Goal: Navigation & Orientation: Find specific page/section

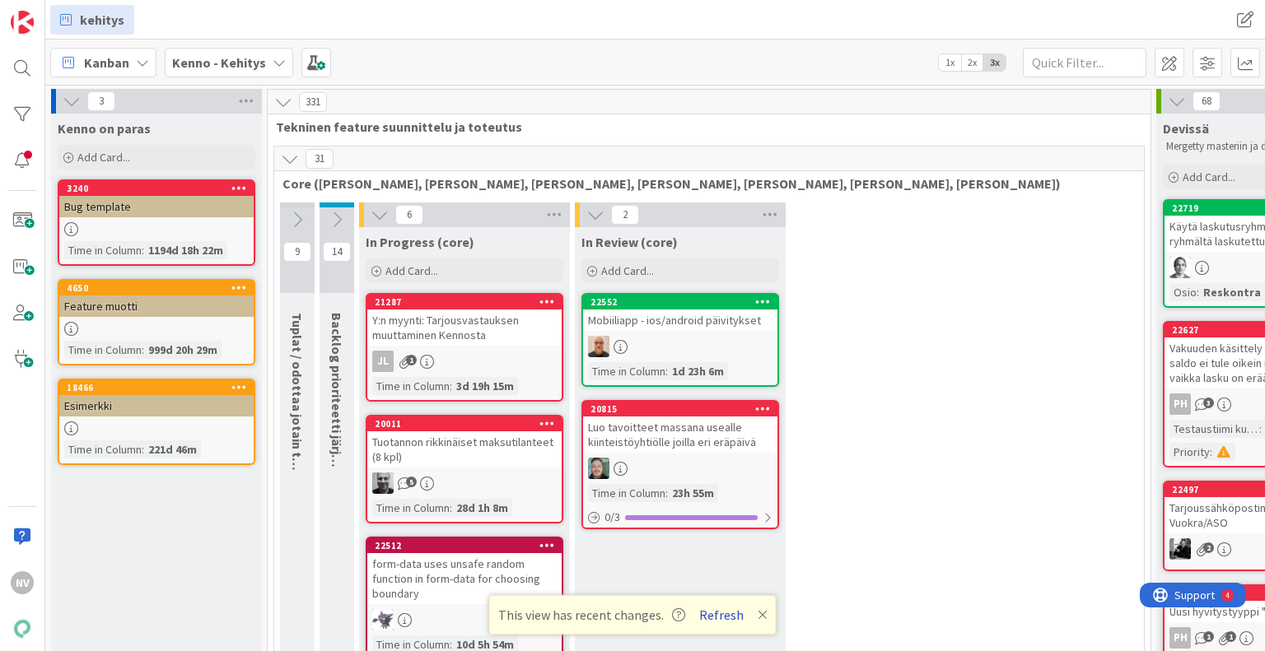
click at [718, 615] on button "Refresh" at bounding box center [721, 614] width 56 height 21
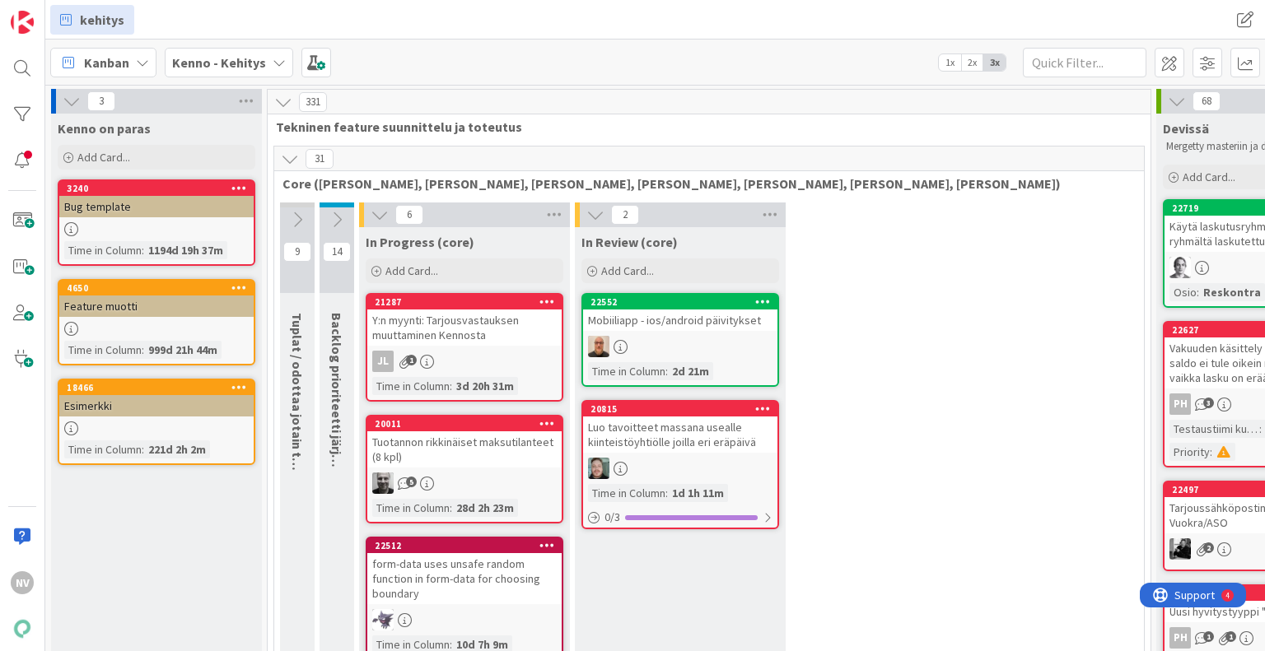
click at [236, 58] on b "Kenno - Kehitys" at bounding box center [219, 62] width 94 height 16
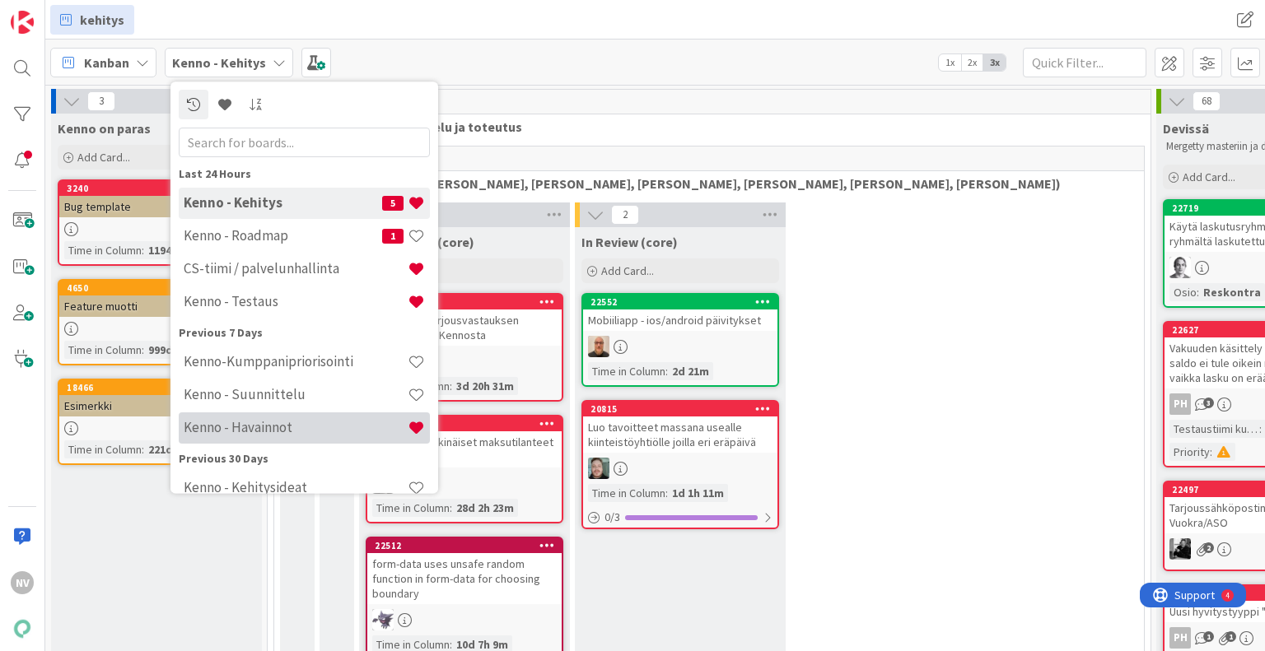
click at [283, 427] on h4 "Kenno - Havainnot" at bounding box center [296, 428] width 224 height 16
